Goal: Navigation & Orientation: Find specific page/section

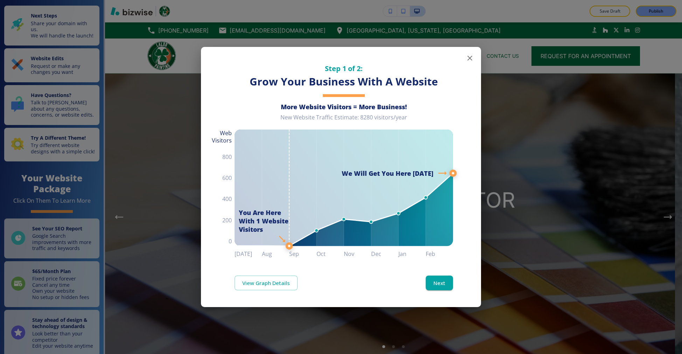
click at [469, 59] on icon "button" at bounding box center [469, 58] width 5 height 5
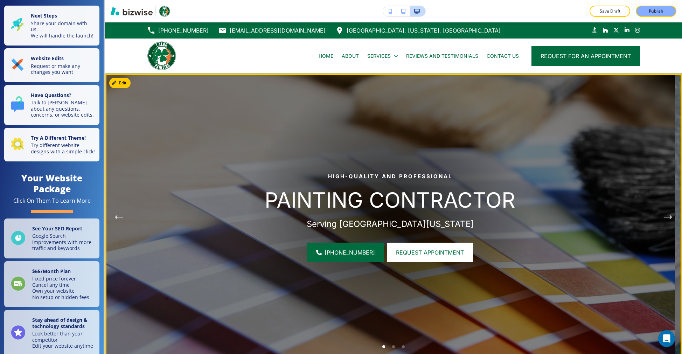
scroll to position [2, 0]
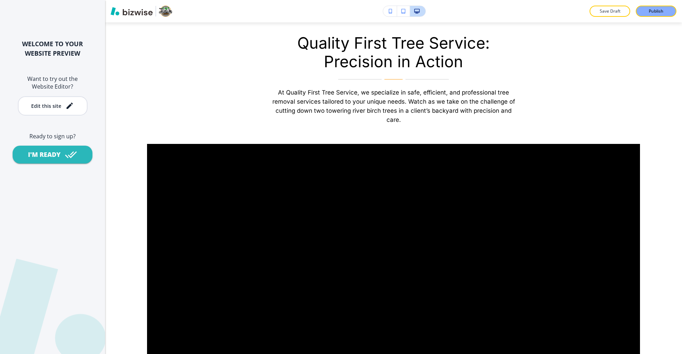
scroll to position [2336, 0]
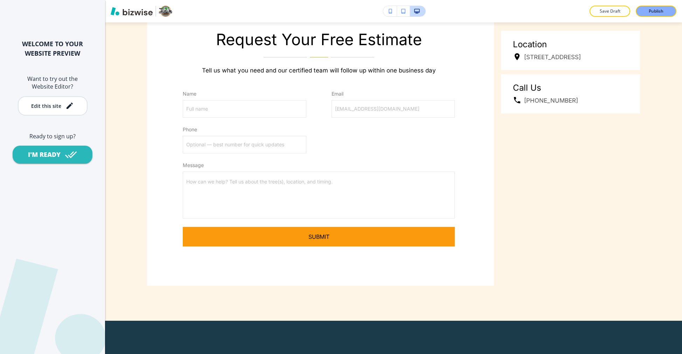
scroll to position [3971, 0]
